Goal: Information Seeking & Learning: Learn about a topic

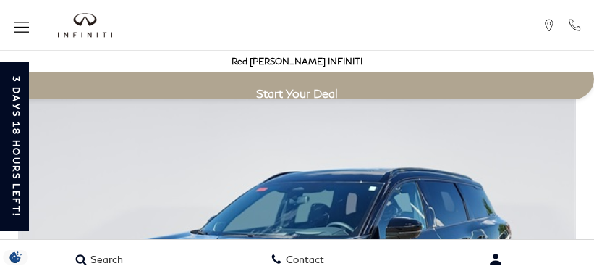
scroll to position [2691, 0]
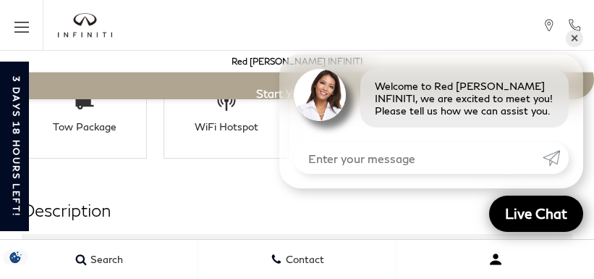
click at [471, 274] on button "Open user profile menu" at bounding box center [496, 259] width 198 height 36
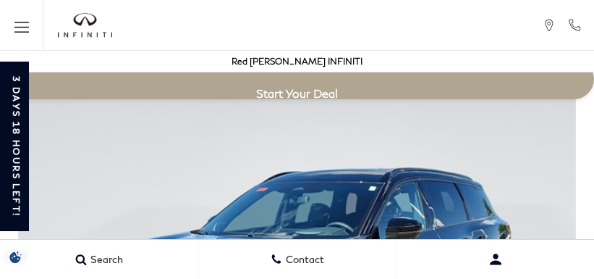
scroll to position [2691, 0]
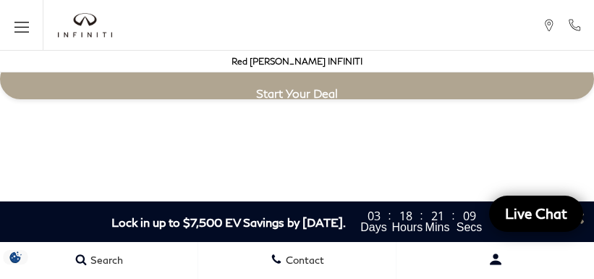
scroll to position [2691, 0]
